Goal: Task Accomplishment & Management: Manage account settings

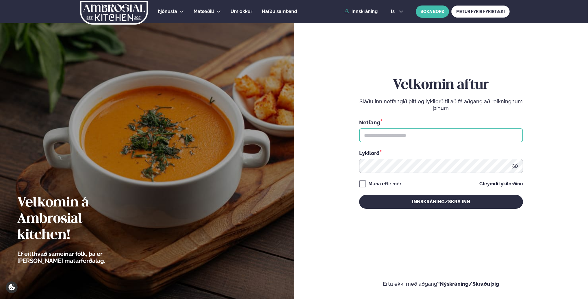
click at [382, 136] on input "text" at bounding box center [441, 135] width 164 height 14
type input "**********"
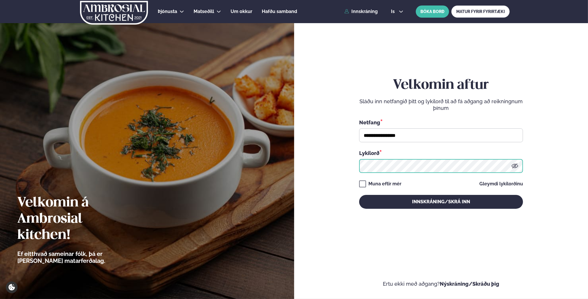
click at [359, 195] on button "Innskráning/Skrá inn" at bounding box center [441, 202] width 164 height 14
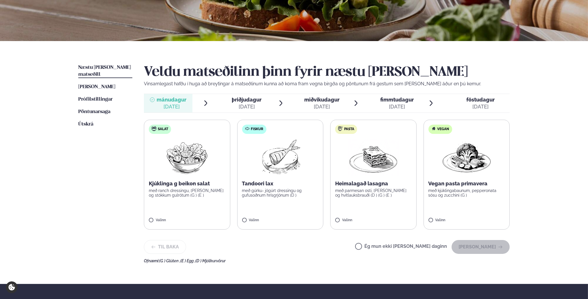
scroll to position [116, 0]
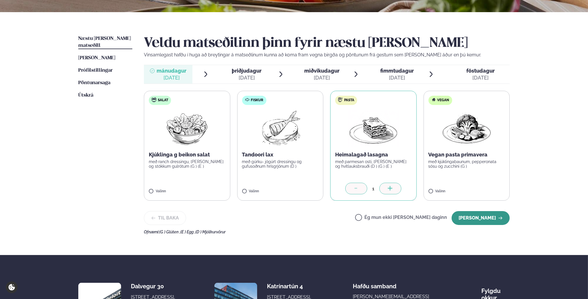
click at [480, 217] on button "[PERSON_NAME]" at bounding box center [481, 218] width 58 height 14
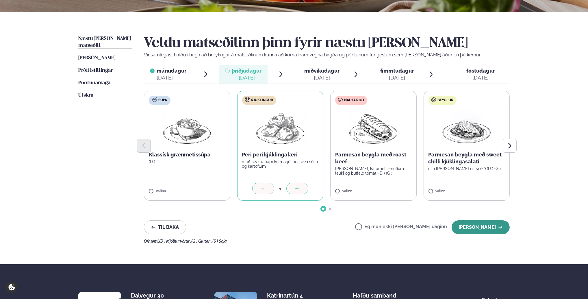
click at [482, 226] on button "[PERSON_NAME]" at bounding box center [481, 227] width 58 height 14
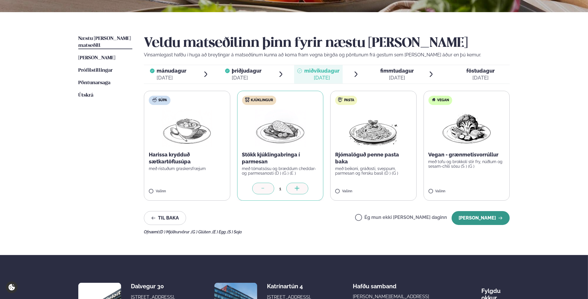
click at [491, 219] on button "[PERSON_NAME]" at bounding box center [481, 218] width 58 height 14
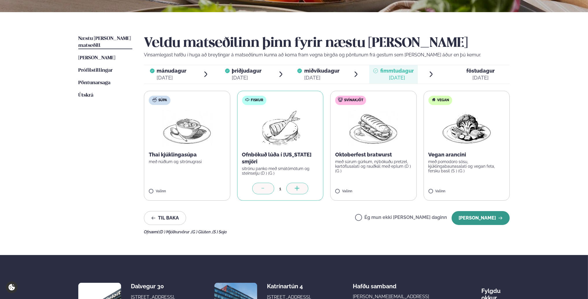
click at [482, 218] on button "[PERSON_NAME]" at bounding box center [481, 218] width 58 height 14
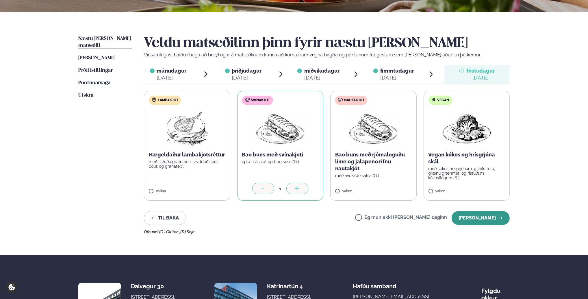
click at [480, 219] on button "[PERSON_NAME]" at bounding box center [481, 218] width 58 height 14
